Goal: Understand process/instructions

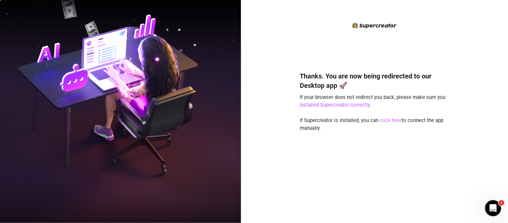
click at [392, 119] on link "click here" at bounding box center [391, 120] width 22 height 6
click at [392, 122] on link "click here" at bounding box center [391, 120] width 22 height 6
click at [393, 119] on link "click here" at bounding box center [391, 120] width 22 height 6
click at [387, 119] on link "click here" at bounding box center [391, 120] width 22 height 6
click at [393, 119] on link "click here" at bounding box center [391, 120] width 22 height 6
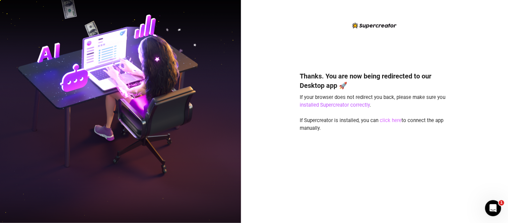
click at [394, 118] on link "click here" at bounding box center [391, 120] width 22 height 6
